Goal: Transaction & Acquisition: Purchase product/service

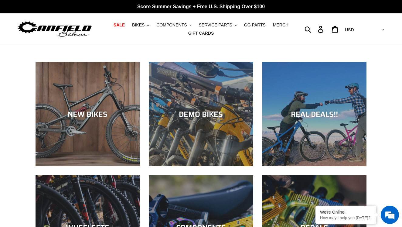
click at [187, 25] on span "COMPONENTS" at bounding box center [171, 24] width 30 height 5
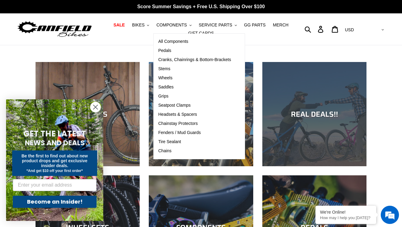
drag, startPoint x: 174, startPoint y: 60, endPoint x: 264, endPoint y: 67, distance: 89.4
click at [174, 60] on span "Cranks, Chainrings & Bottom-Brackets" at bounding box center [194, 59] width 73 height 5
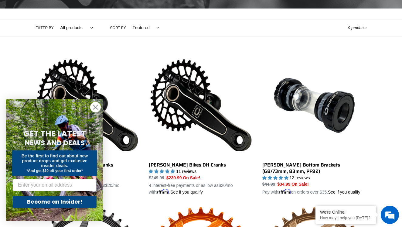
click at [93, 107] on circle "Close dialog" at bounding box center [95, 107] width 10 height 10
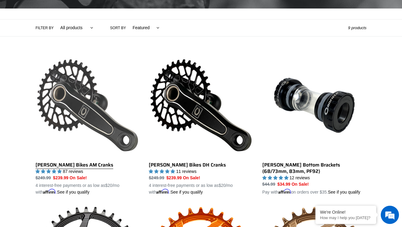
click at [83, 102] on link "[PERSON_NAME] Bikes AM Cranks" at bounding box center [87, 124] width 104 height 142
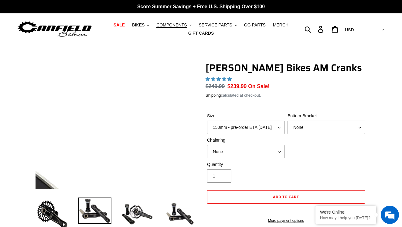
scroll to position [16, 0]
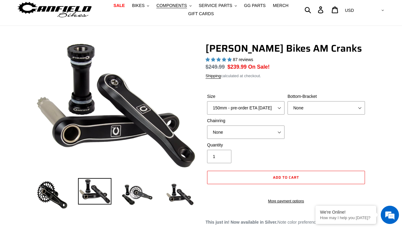
select select "highest-rating"
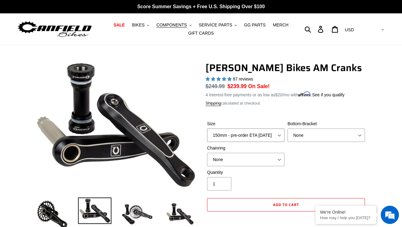
scroll to position [0, 0]
